Goal: Check status: Check status

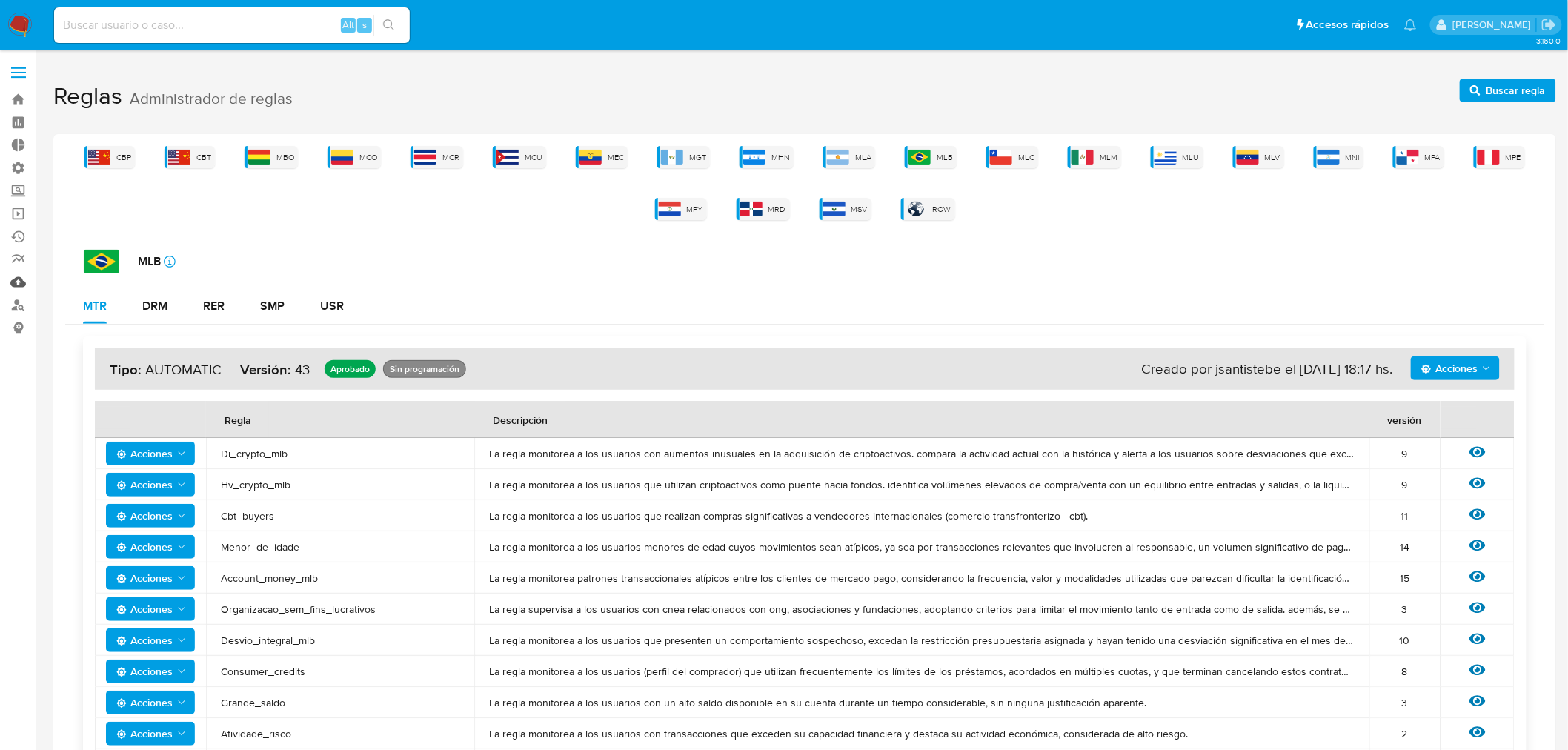
click at [21, 277] on link "Mulan" at bounding box center [88, 282] width 176 height 23
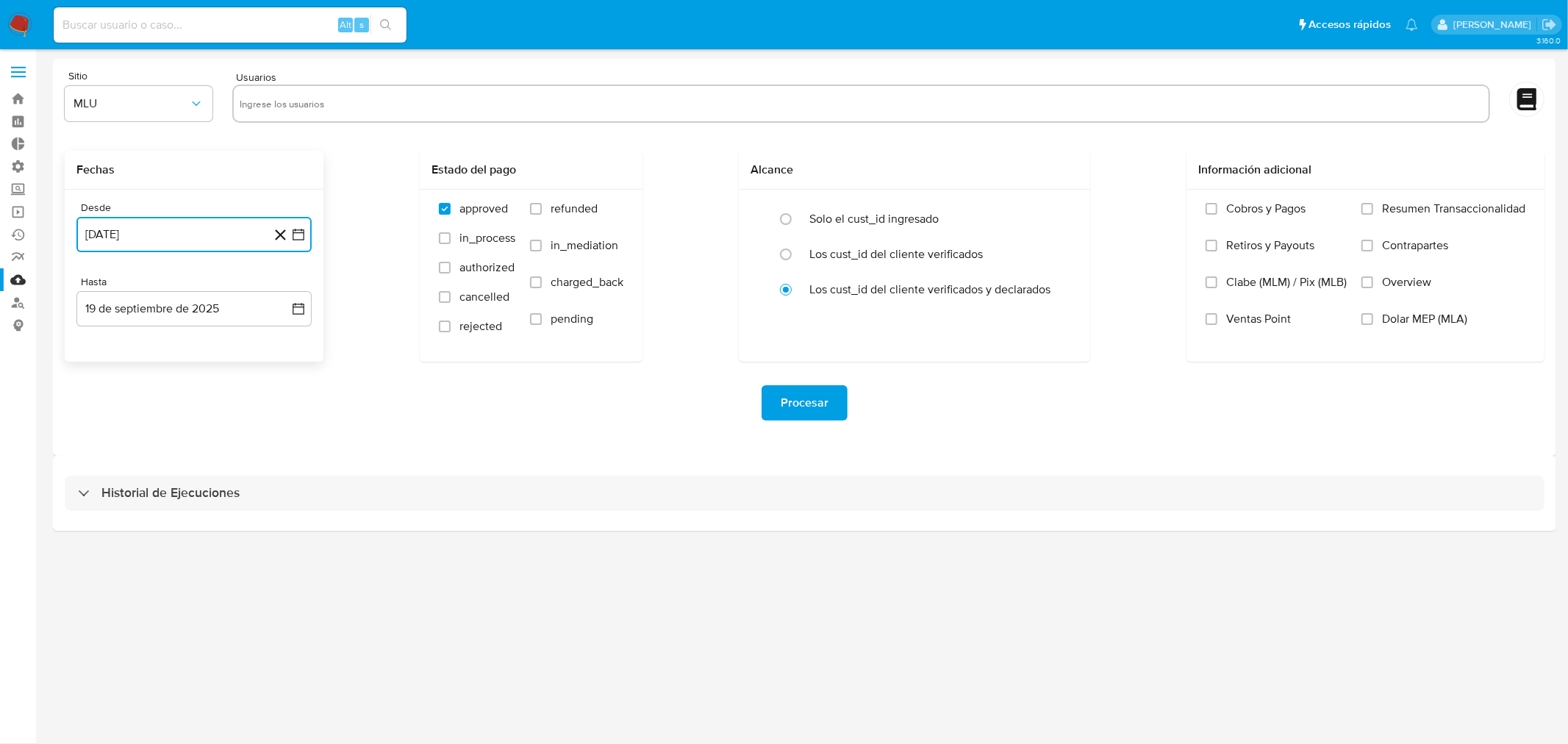
click at [195, 228] on button "[DATE]" at bounding box center [194, 235] width 236 height 36
click at [102, 284] on icon "Mes anterior" at bounding box center [103, 287] width 18 height 18
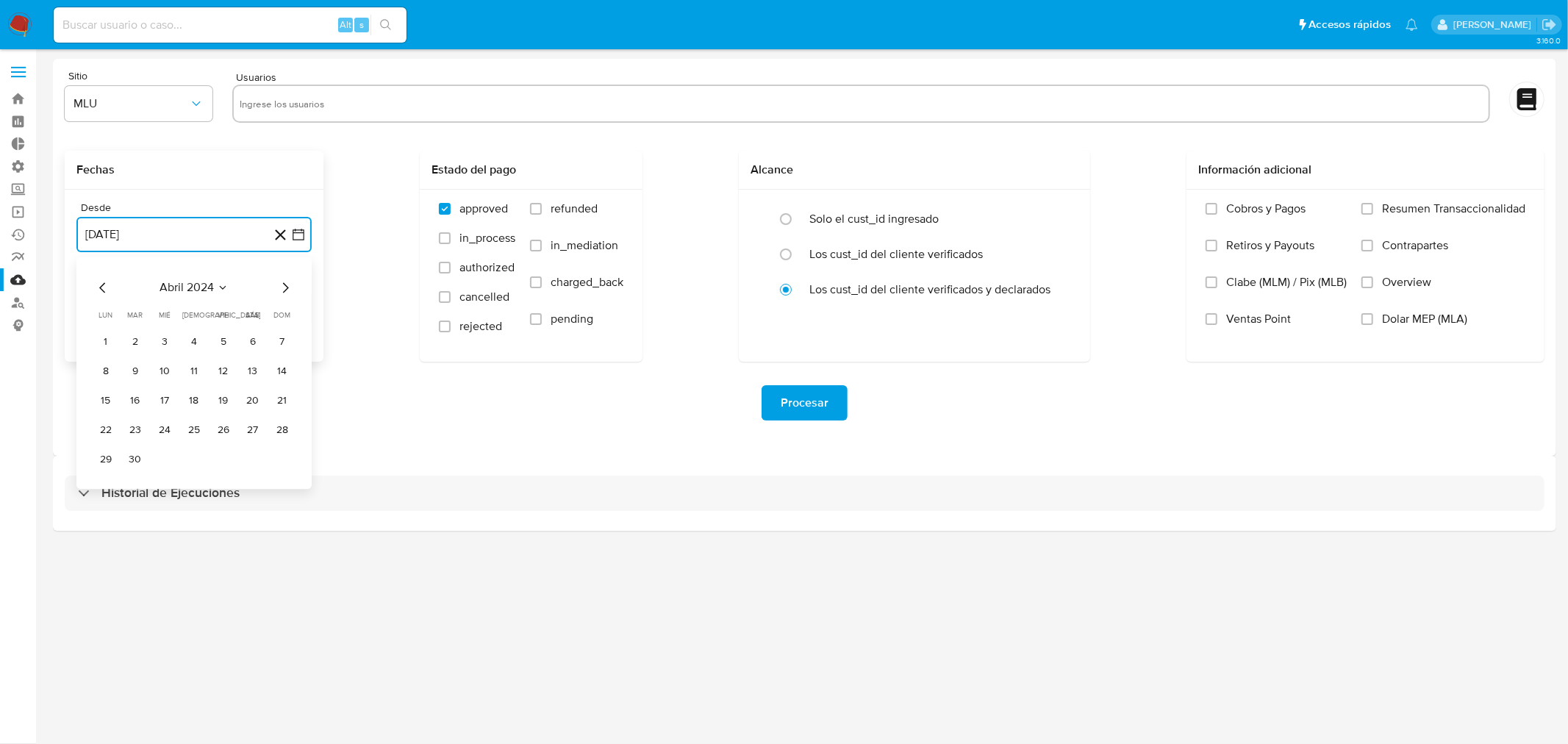
click at [102, 284] on icon "Mes anterior" at bounding box center [103, 287] width 18 height 18
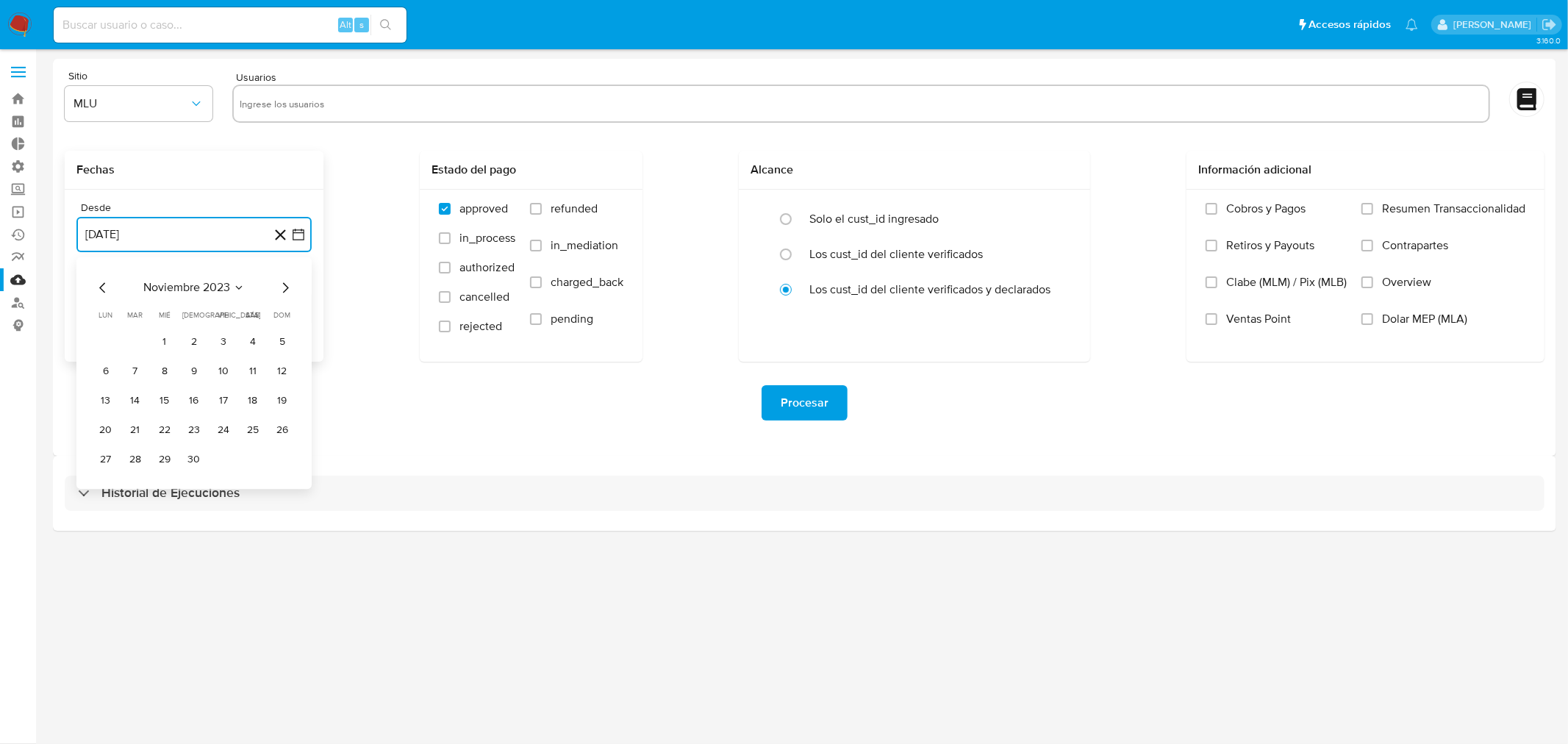
click at [102, 284] on icon "Mes anterior" at bounding box center [103, 287] width 18 height 18
click at [670, 610] on div "3.160.0" at bounding box center [805, 396] width 1503 height 675
click at [299, 226] on button "[DATE]" at bounding box center [194, 235] width 236 height 36
click at [96, 283] on icon "Mes anterior" at bounding box center [103, 287] width 18 height 18
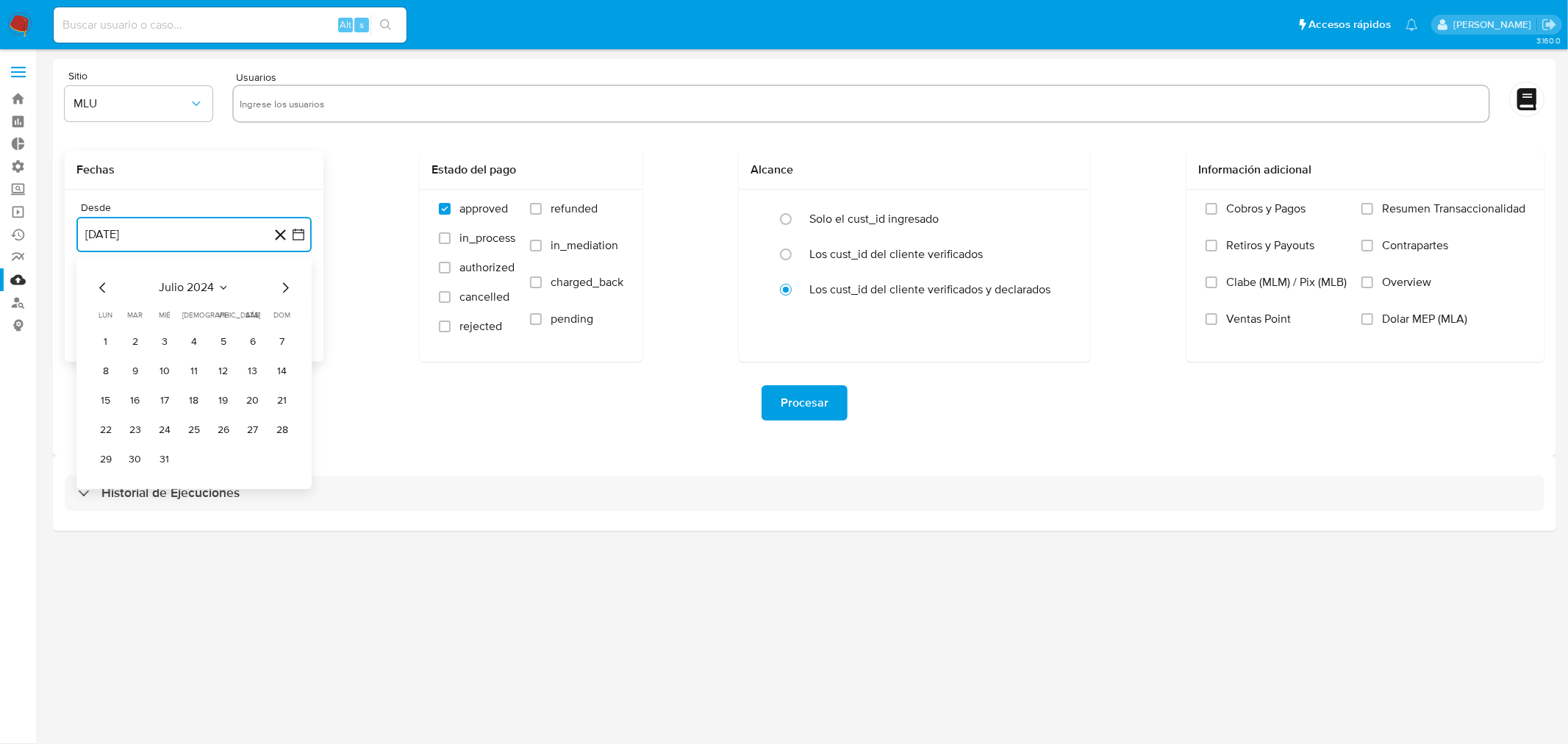
click at [96, 283] on icon "Mes anterior" at bounding box center [103, 287] width 18 height 18
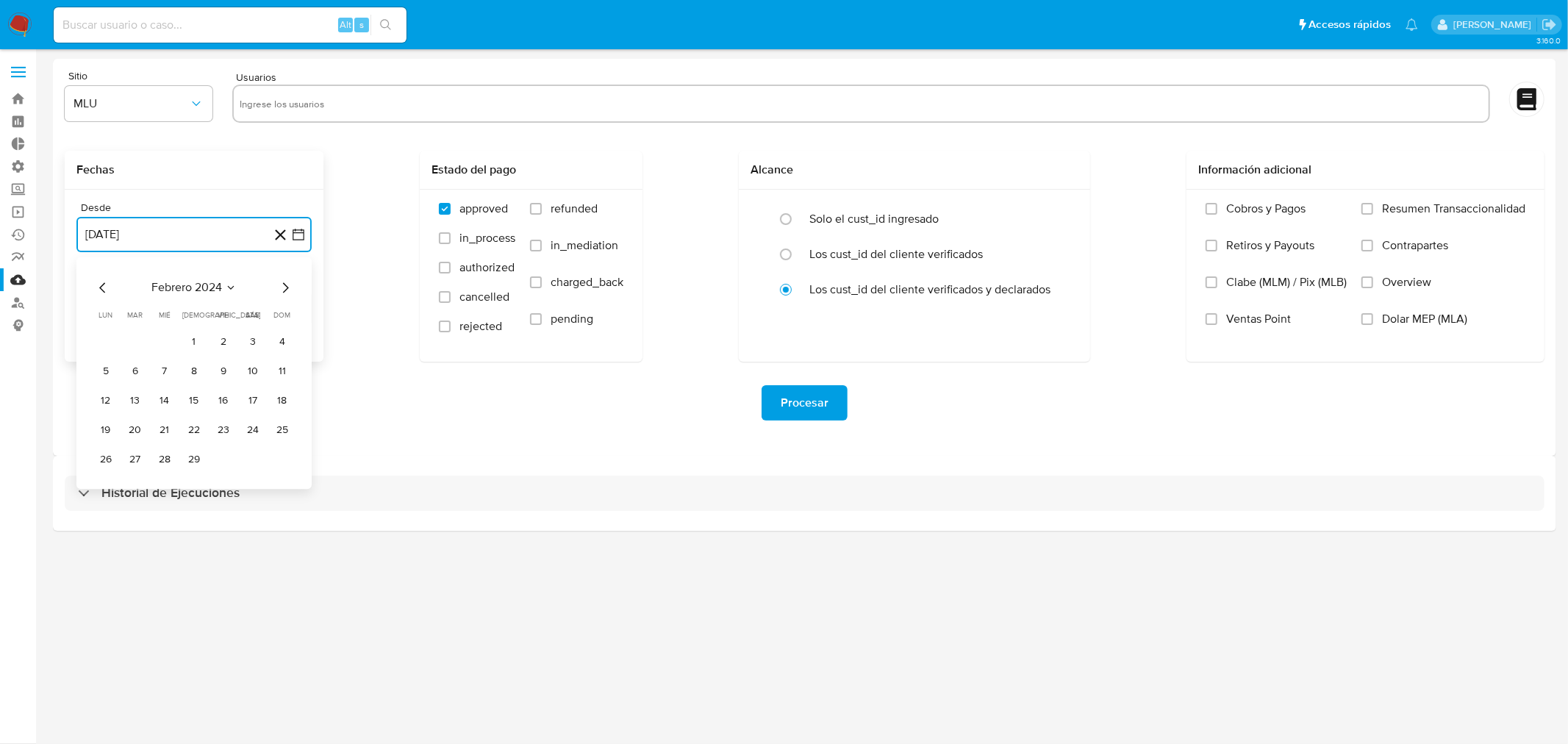
click at [96, 283] on icon "Mes anterior" at bounding box center [103, 287] width 18 height 18
